Goal: Transaction & Acquisition: Purchase product/service

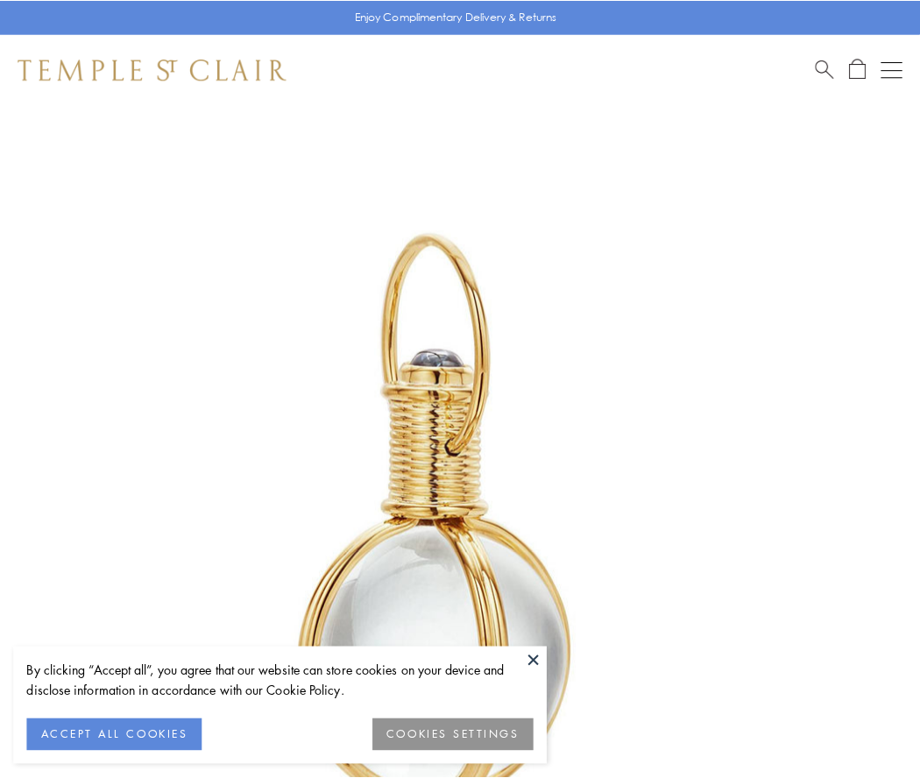
scroll to position [457, 0]
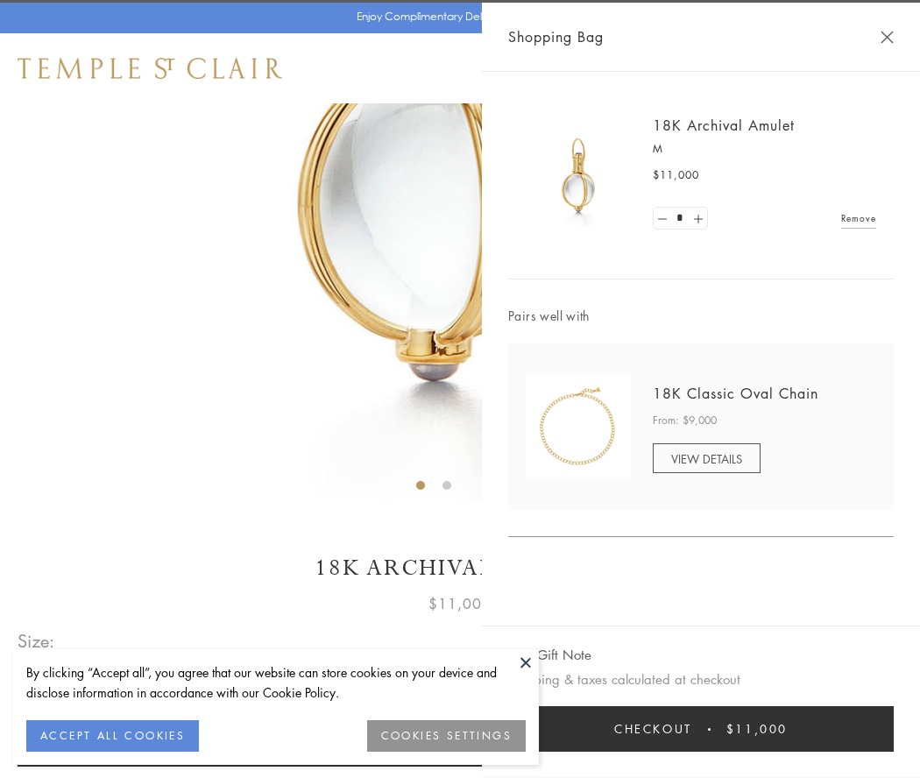
click at [701, 729] on button "Checkout $11,000" at bounding box center [701, 729] width 386 height 46
